Goal: Browse casually

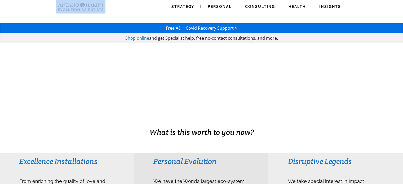
drag, startPoint x: 109, startPoint y: 8, endPoint x: 63, endPoint y: 7, distance: 46.1
click at [63, 7] on div "Strategy Personal Consulting Health Insights Strategy Personal Consulting Healt…" at bounding box center [201, 7] width 291 height 14
click at [83, 8] on img at bounding box center [70, 7] width 29 height 14
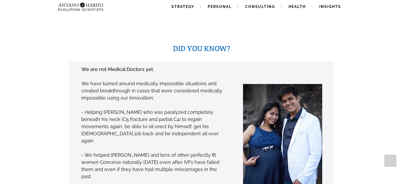
scroll to position [384, 0]
